Goal: Information Seeking & Learning: Learn about a topic

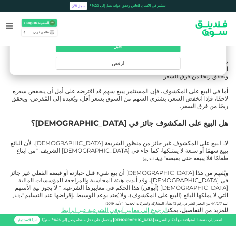
scroll to position [604, 0]
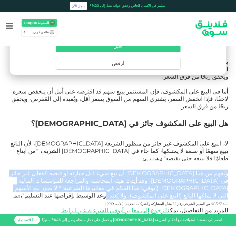
drag, startPoint x: 117, startPoint y: 132, endPoint x: 232, endPoint y: 110, distance: 116.7
copy span "ويُفهم من هذا [DEMOGRAPHIC_DATA] أن بيع شيء قبل حيازته أو قبضه الفعلي غير جائز …"
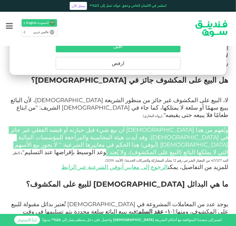
scroll to position [653, 0]
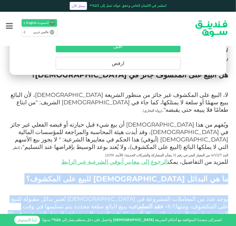
drag, startPoint x: 228, startPoint y: 109, endPoint x: 143, endPoint y: 152, distance: 95.6
copy div "ما هي البدائل [DEMOGRAPHIC_DATA] للبيع على المكشوف؟ يوجد عدد من المعاملات المشر…"
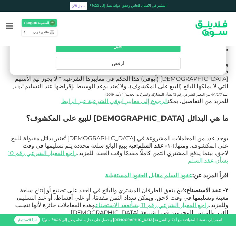
scroll to position [715, 0]
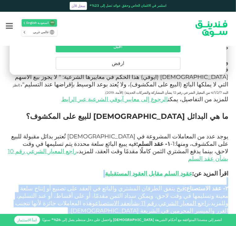
drag, startPoint x: 232, startPoint y: 110, endPoint x: 142, endPoint y: 159, distance: 101.7
copy div "٢- عقد الاستصناع: فيخ يتفق الطرفان المشتري والبائع في العقد على تصنيع أو إنتاج …"
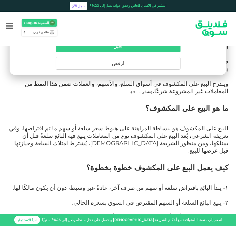
scroll to position [256, 0]
drag, startPoint x: 143, startPoint y: 159, endPoint x: 229, endPoint y: 108, distance: 100.1
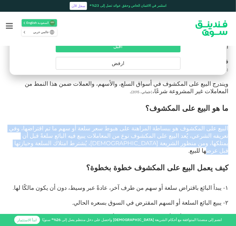
drag, startPoint x: 232, startPoint y: 112, endPoint x: 135, endPoint y: 128, distance: 97.7
copy span "البيع على المكشوف هو ببساطة المراهنة على هبوط سعر سلعة أو سهم ما تم اقتراضها، و…"
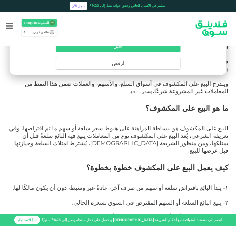
click at [83, 103] on h2 "ما هو البيع على المكشوف؟" at bounding box center [118, 114] width 220 height 22
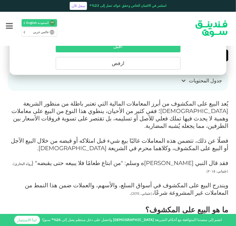
scroll to position [153, 0]
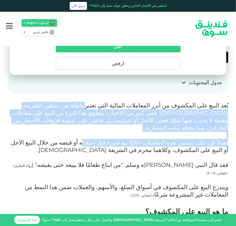
drag, startPoint x: 117, startPoint y: 104, endPoint x: 113, endPoint y: 136, distance: 32.4
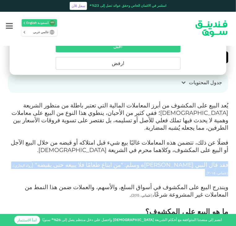
drag, startPoint x: 230, startPoint y: 155, endPoint x: 156, endPoint y: 164, distance: 74.2
copy span "فقد قال النبي [PERSON_NAME]ه وسلم: "من ابتاع طعامًا فلا يبيعه حتى يقبضه" ( رواه…"
